Goal: Task Accomplishment & Management: Manage account settings

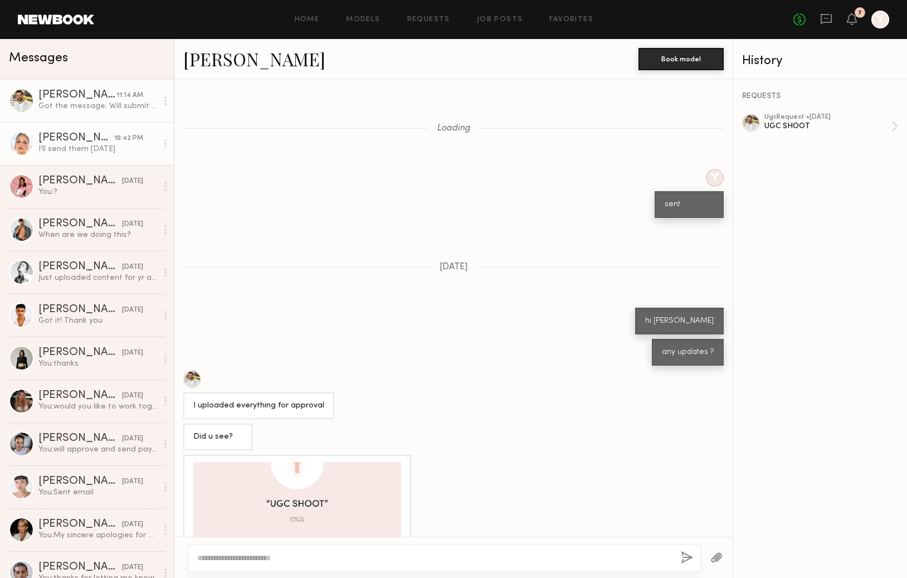
scroll to position [628, 0]
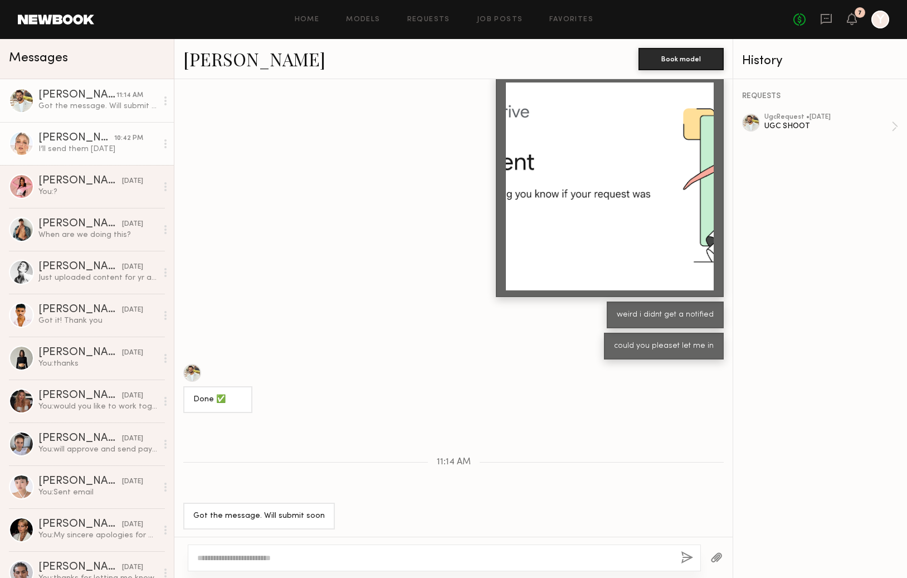
click at [106, 161] on link "Kateryna K. 10:42 PM I’ll send them tomorrow" at bounding box center [87, 143] width 174 height 43
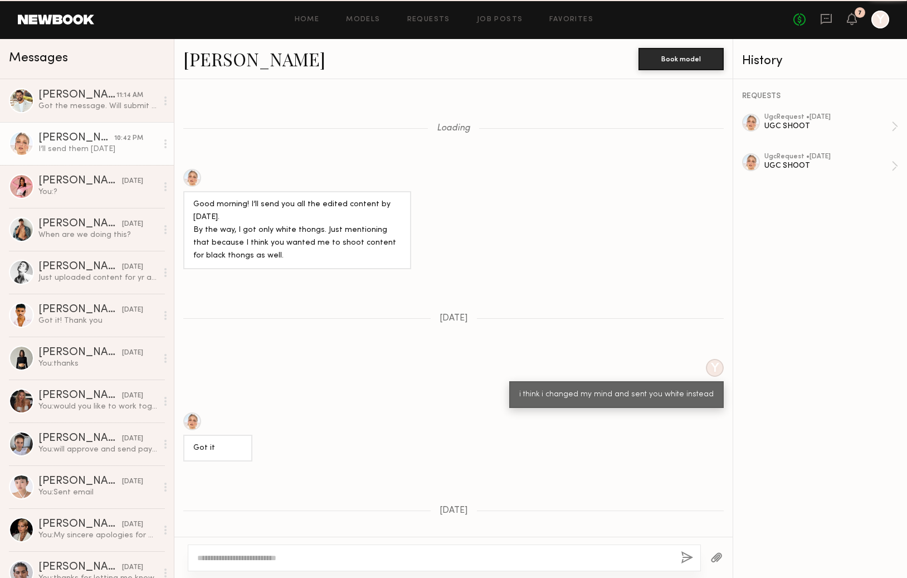
scroll to position [510, 0]
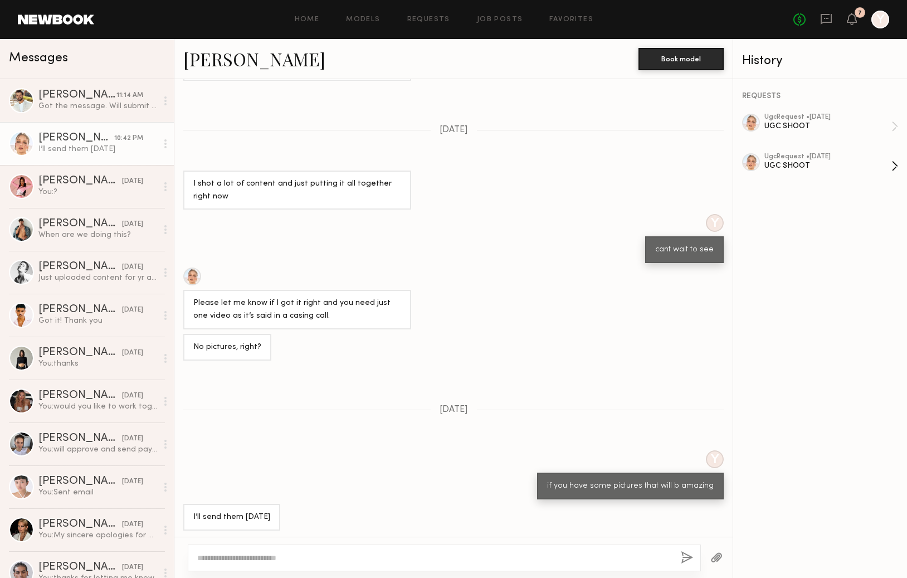
click at [814, 158] on div "ugc Request • 08/26/2025" at bounding box center [827, 156] width 127 height 7
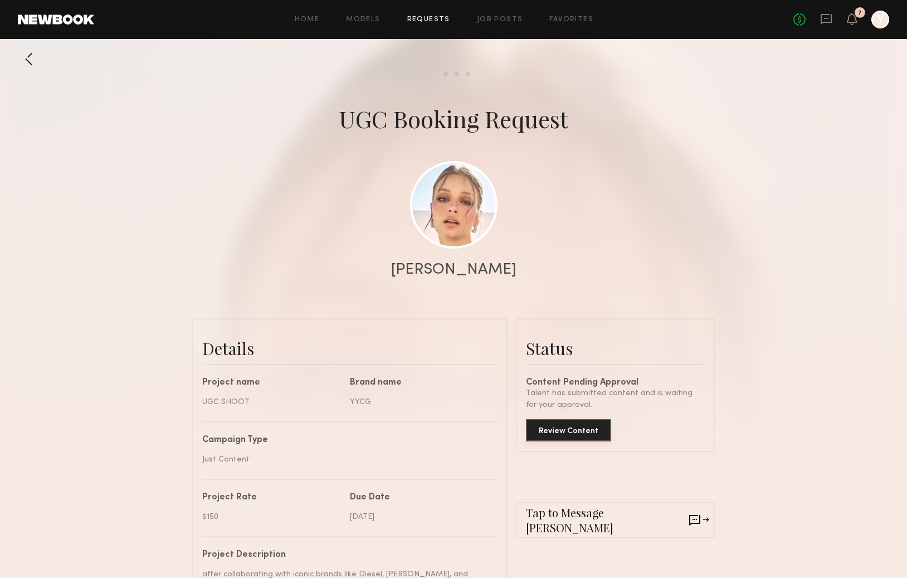
click at [573, 435] on button "Review Content" at bounding box center [568, 430] width 85 height 22
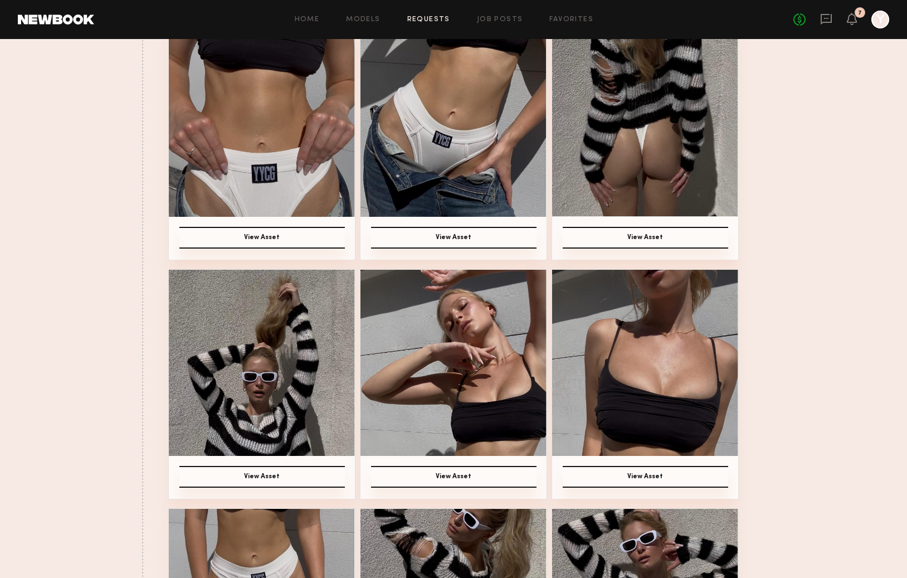
scroll to position [482, 0]
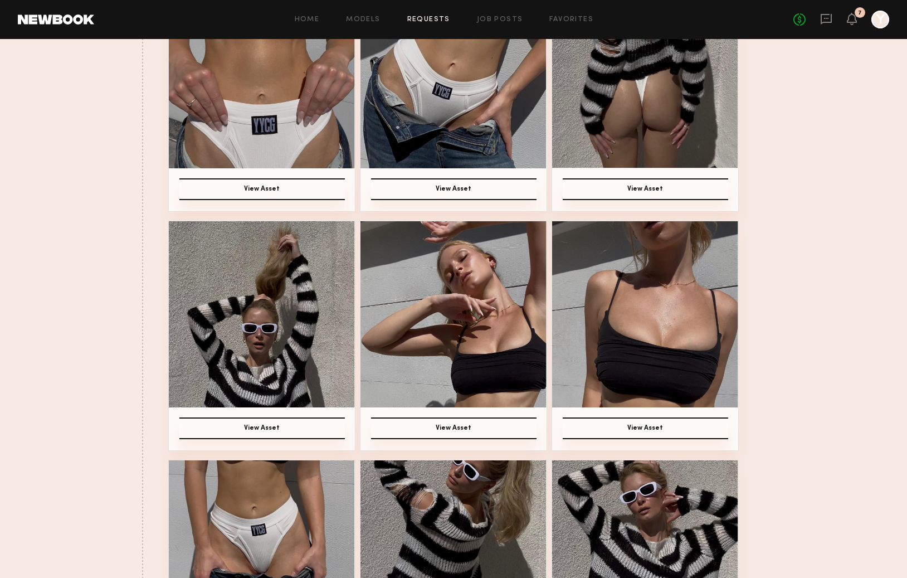
click at [467, 344] on img at bounding box center [454, 314] width 186 height 186
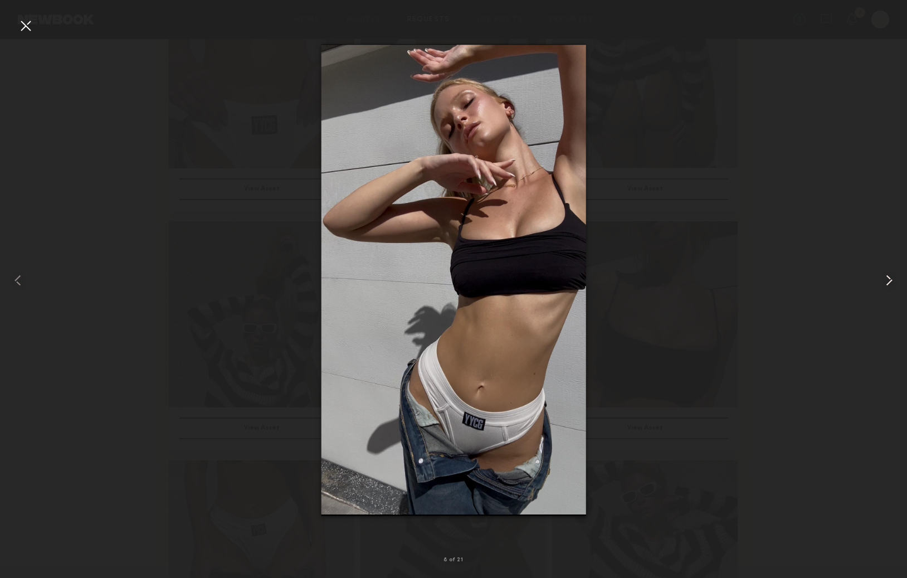
click at [889, 280] on common-icon at bounding box center [889, 280] width 18 height 18
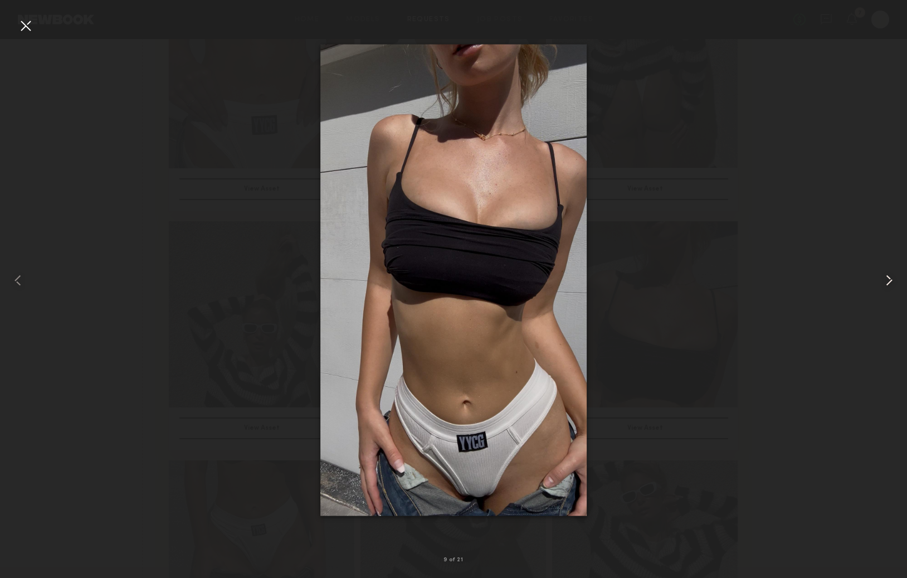
click at [889, 280] on common-icon at bounding box center [889, 280] width 18 height 18
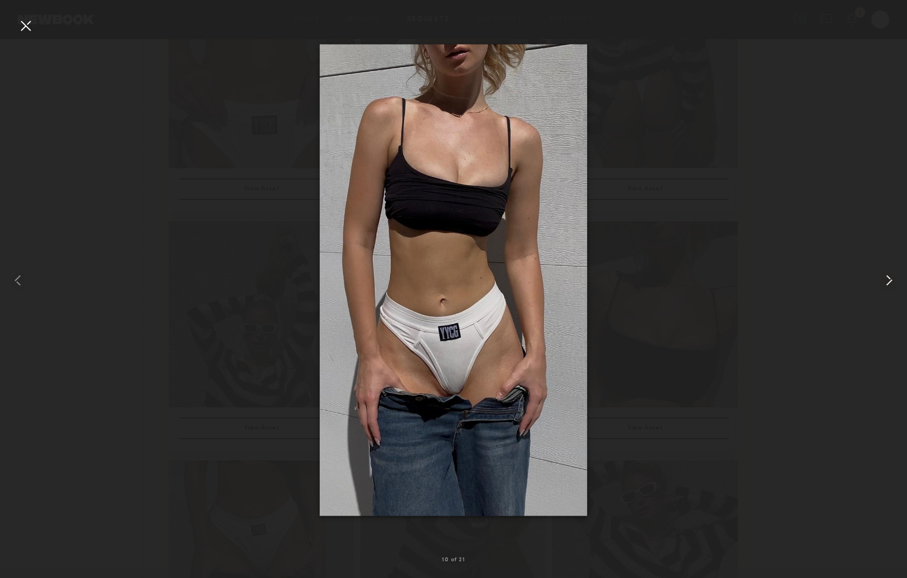
click at [889, 280] on common-icon at bounding box center [889, 280] width 18 height 18
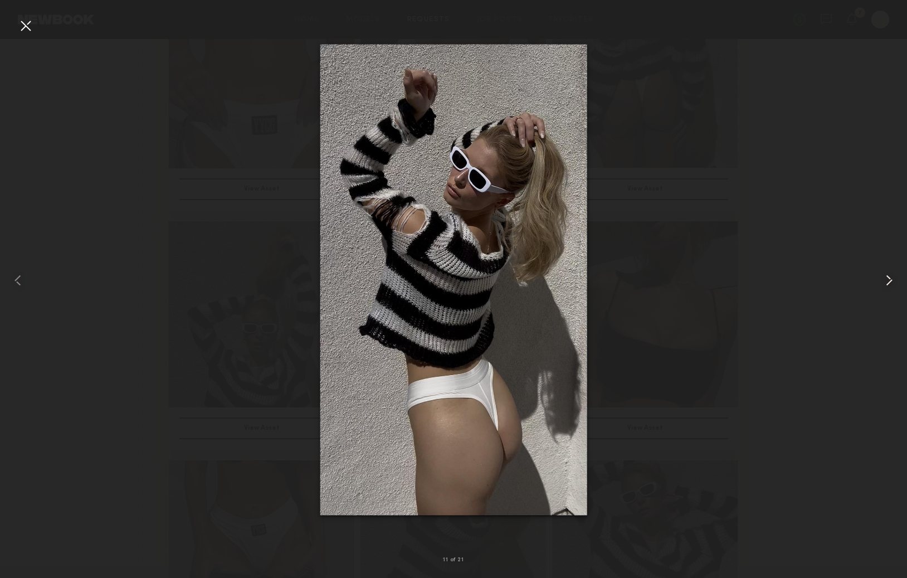
click at [889, 280] on common-icon at bounding box center [889, 280] width 18 height 18
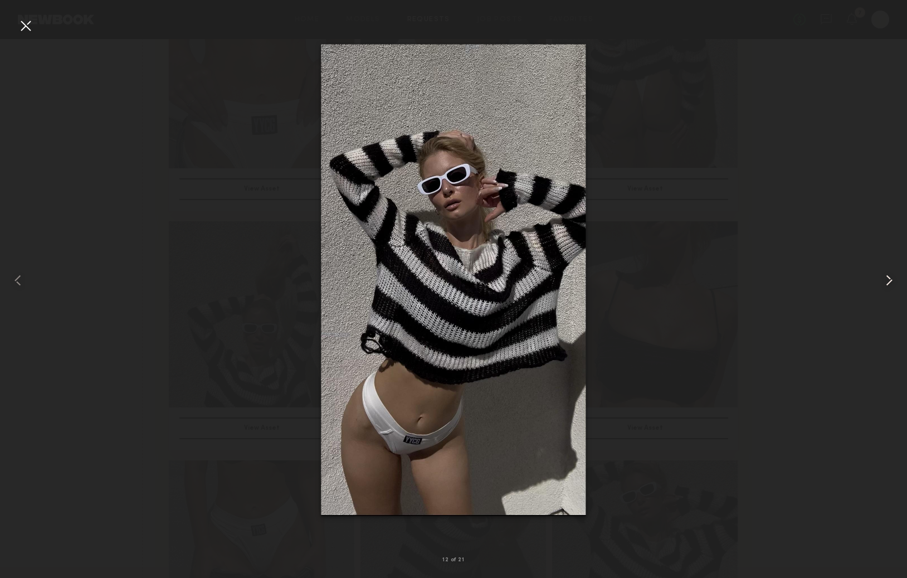
click at [889, 280] on common-icon at bounding box center [889, 280] width 18 height 18
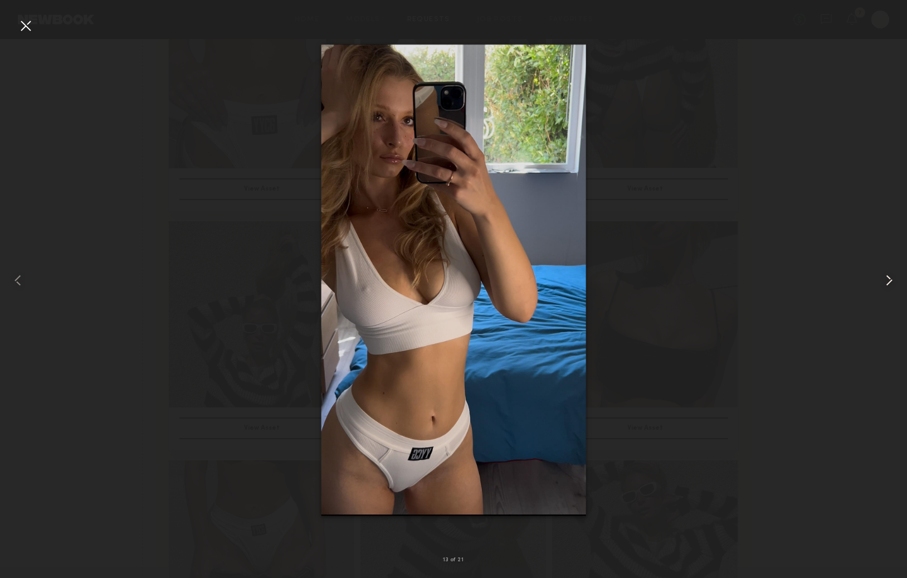
click at [889, 280] on common-icon at bounding box center [889, 280] width 18 height 18
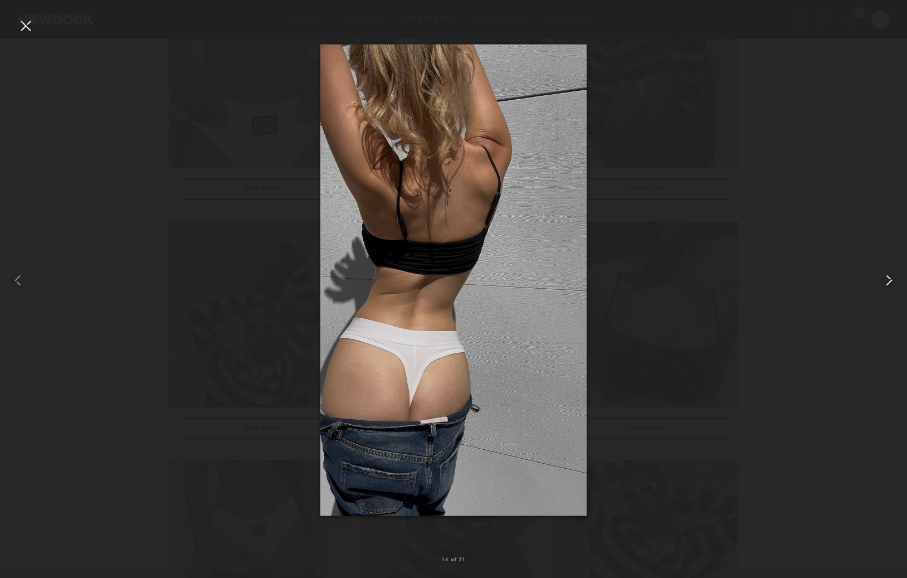
click at [889, 280] on common-icon at bounding box center [889, 280] width 18 height 18
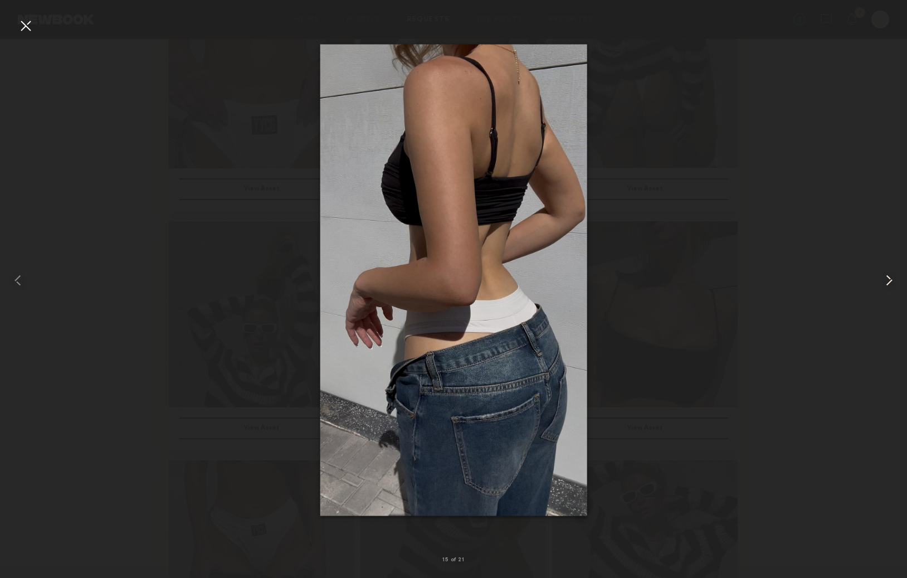
click at [889, 280] on common-icon at bounding box center [889, 280] width 18 height 18
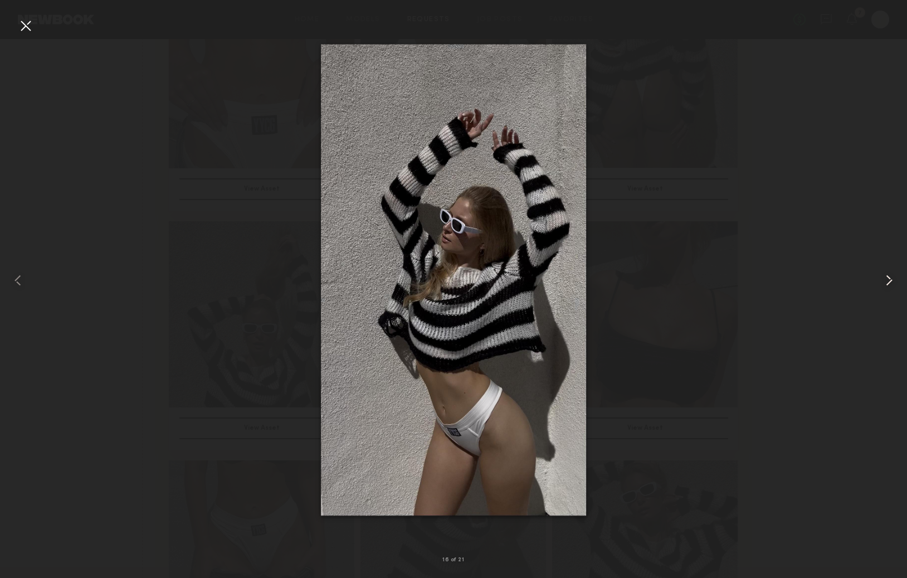
click at [889, 280] on common-icon at bounding box center [889, 280] width 18 height 18
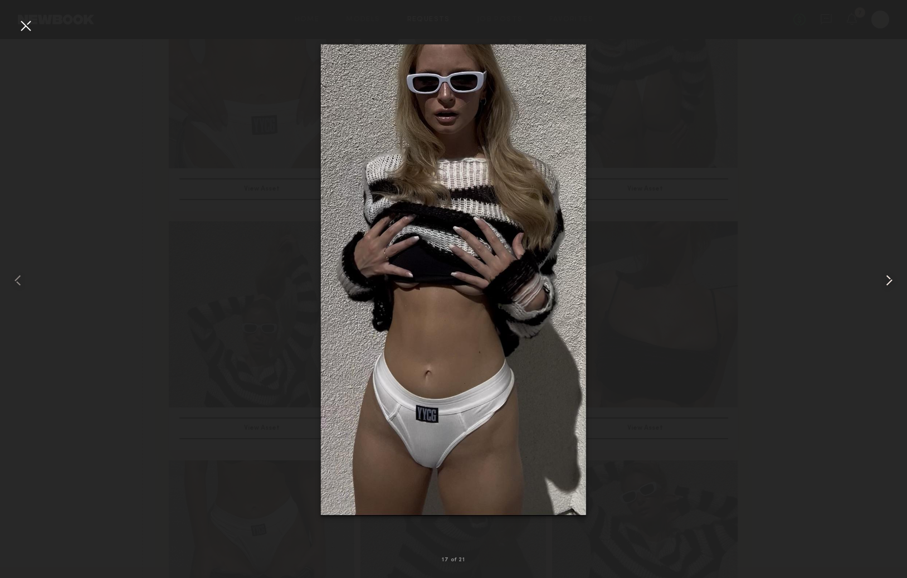
click at [889, 280] on common-icon at bounding box center [889, 280] width 18 height 18
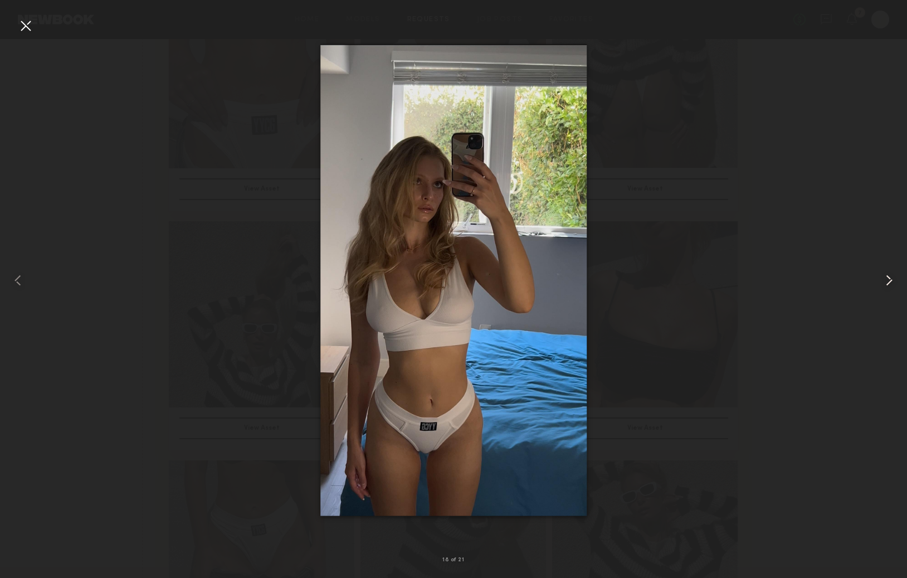
click at [889, 280] on common-icon at bounding box center [889, 280] width 18 height 18
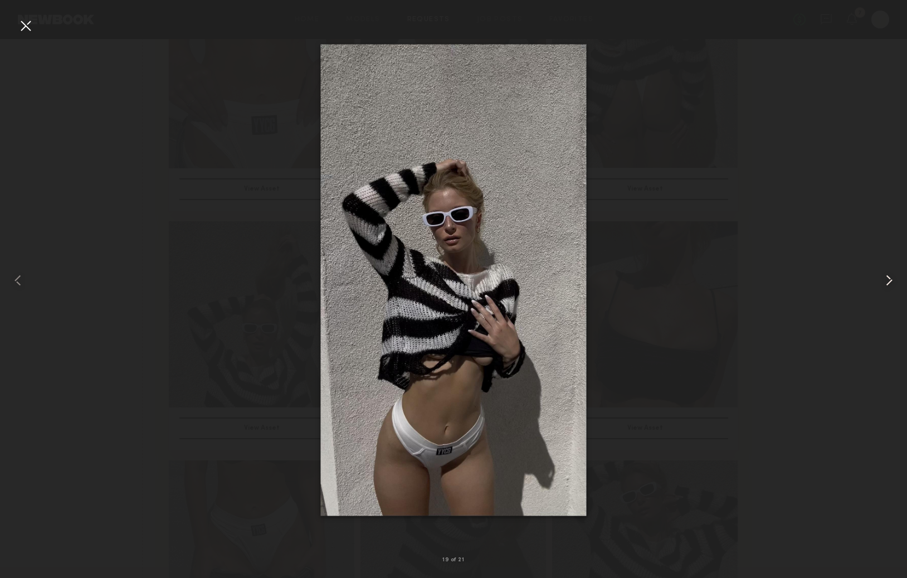
click at [881, 279] on common-icon at bounding box center [889, 280] width 18 height 18
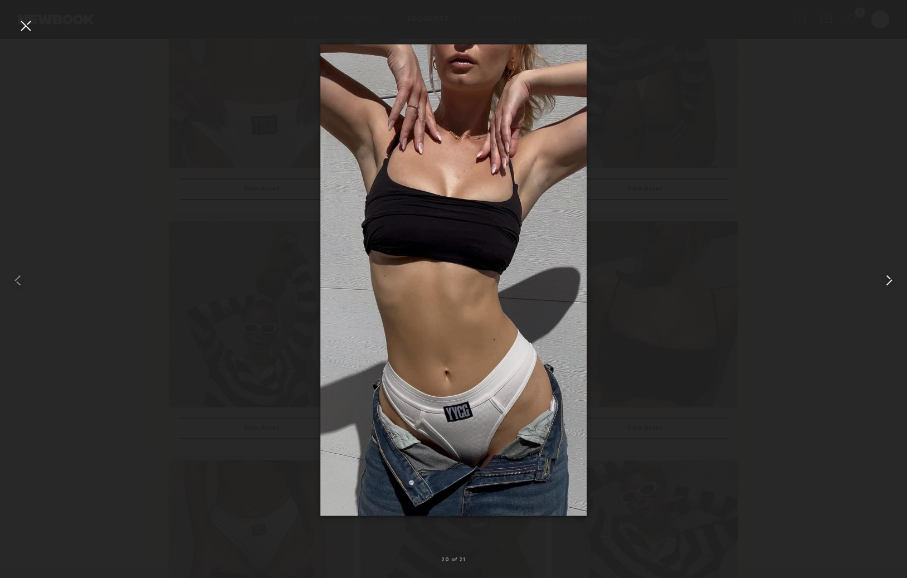
click at [881, 279] on common-icon at bounding box center [889, 280] width 18 height 18
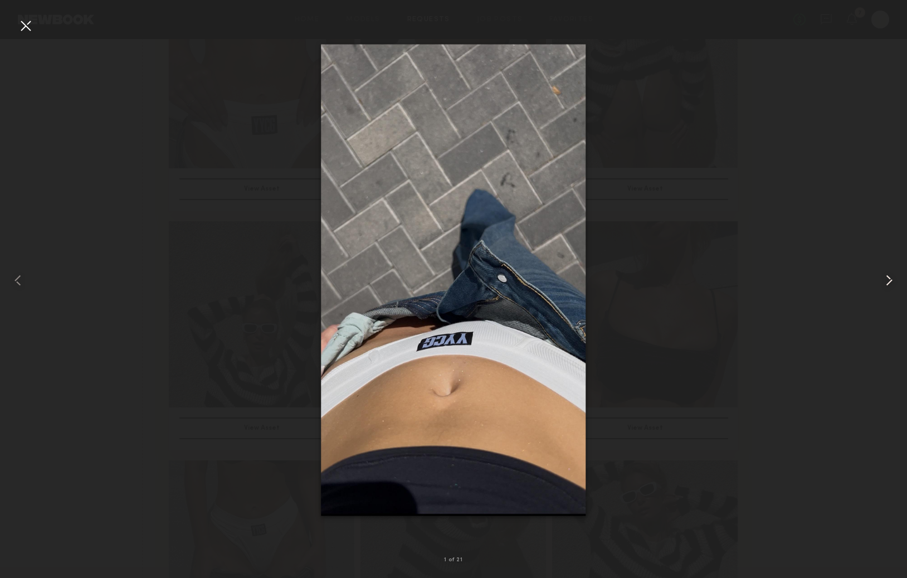
click at [881, 279] on common-icon at bounding box center [889, 280] width 18 height 18
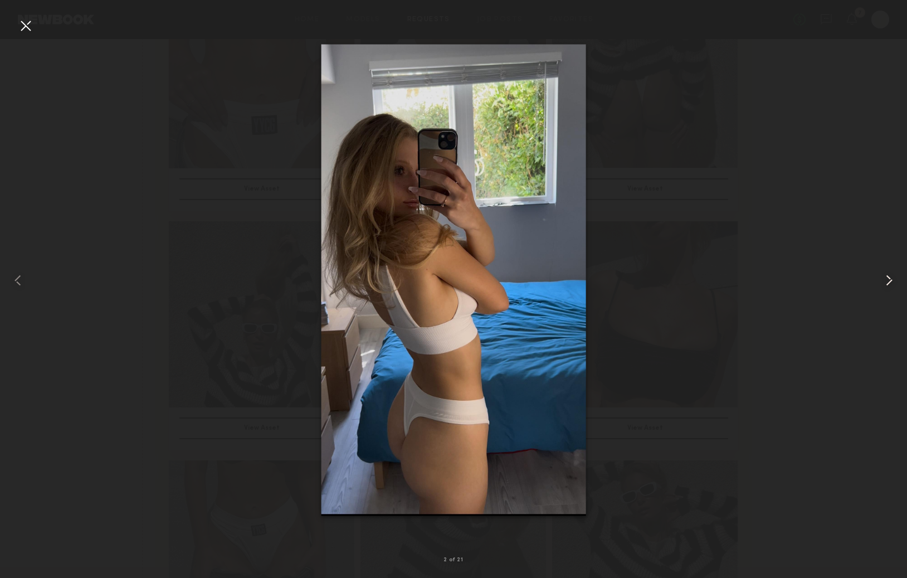
click at [881, 279] on common-icon at bounding box center [889, 280] width 18 height 18
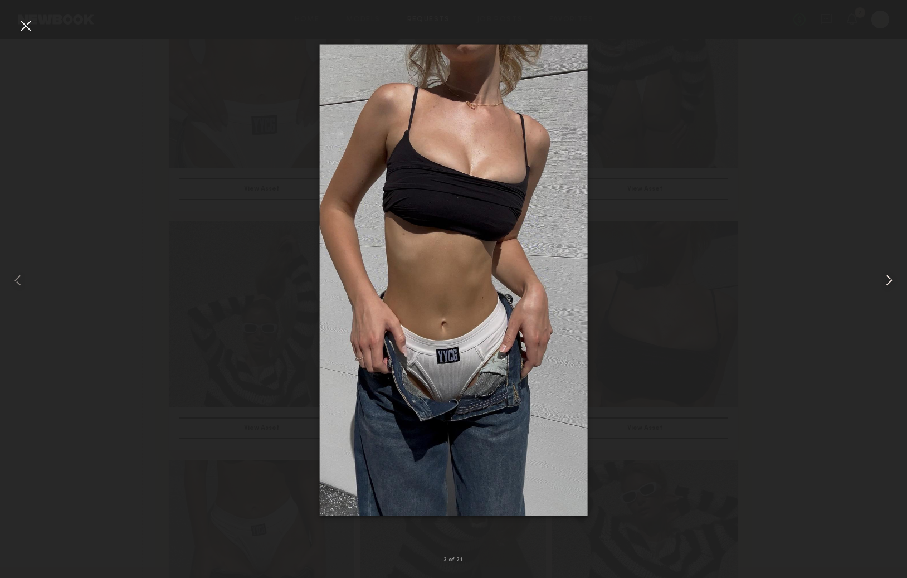
click at [881, 279] on common-icon at bounding box center [889, 280] width 18 height 18
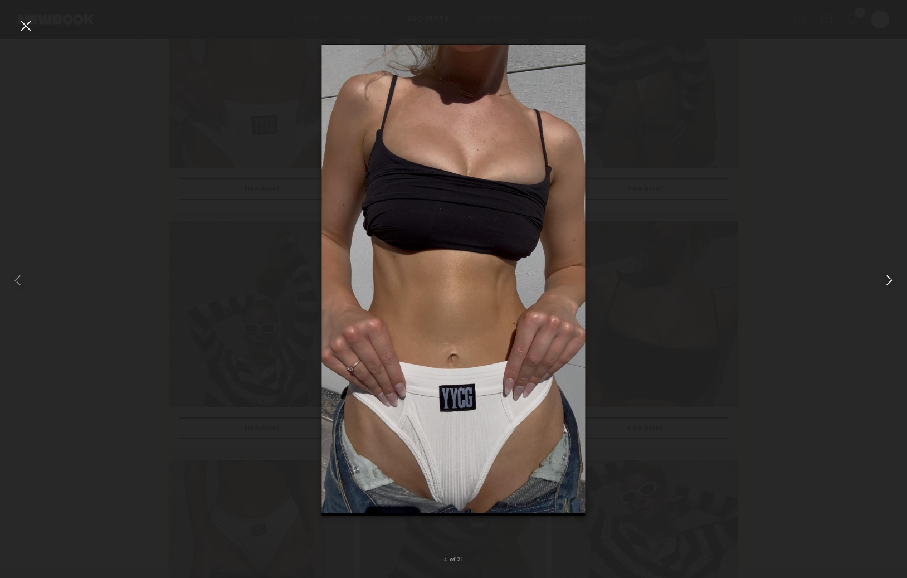
click at [881, 279] on common-icon at bounding box center [889, 280] width 18 height 18
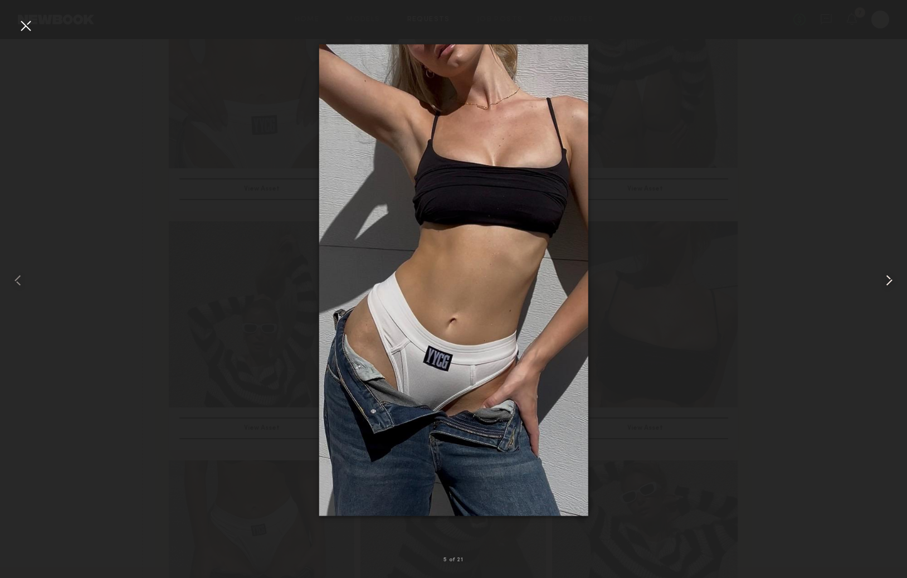
click at [881, 279] on common-icon at bounding box center [889, 280] width 18 height 18
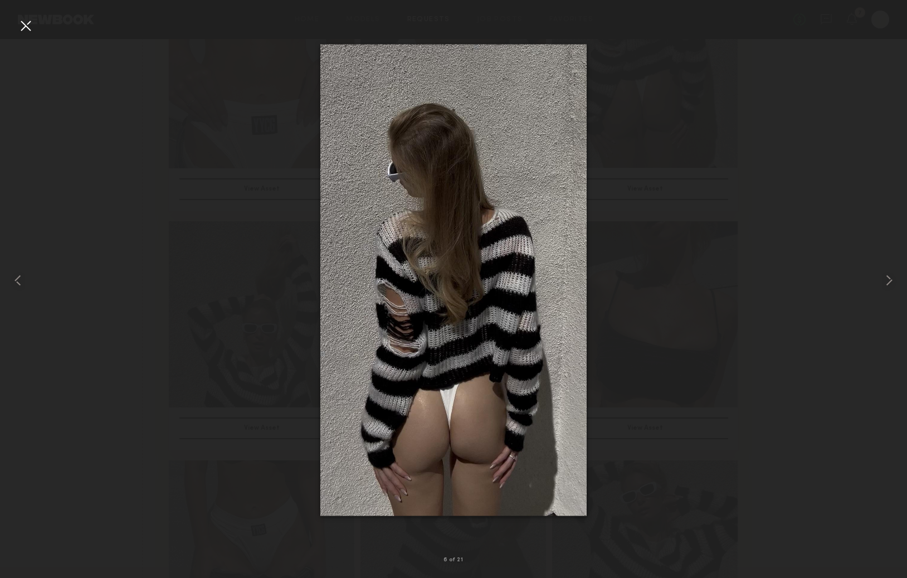
click at [671, 210] on div at bounding box center [453, 280] width 907 height 524
click at [28, 22] on div at bounding box center [26, 26] width 18 height 18
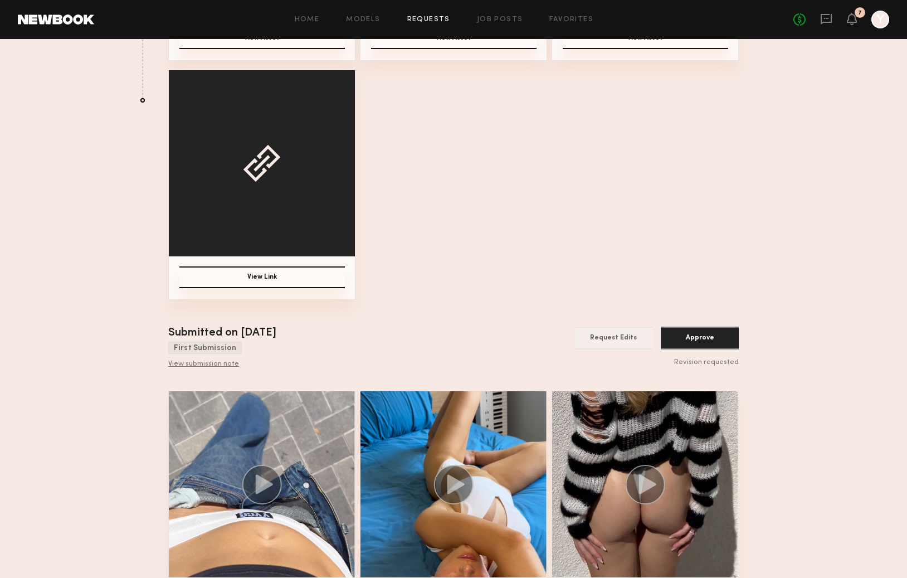
scroll to position [1606, 0]
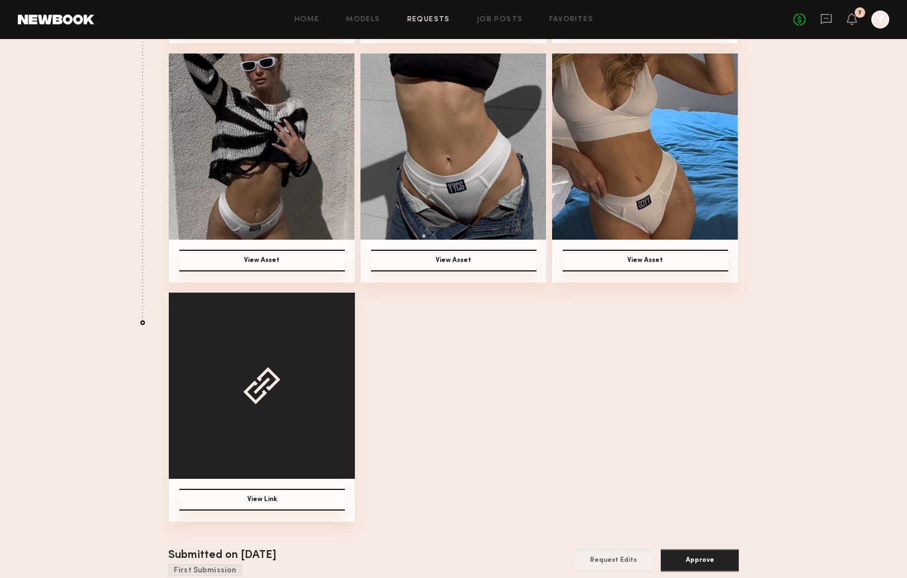
click at [281, 496] on button "View Link" at bounding box center [261, 500] width 165 height 22
